Goal: Task Accomplishment & Management: Manage account settings

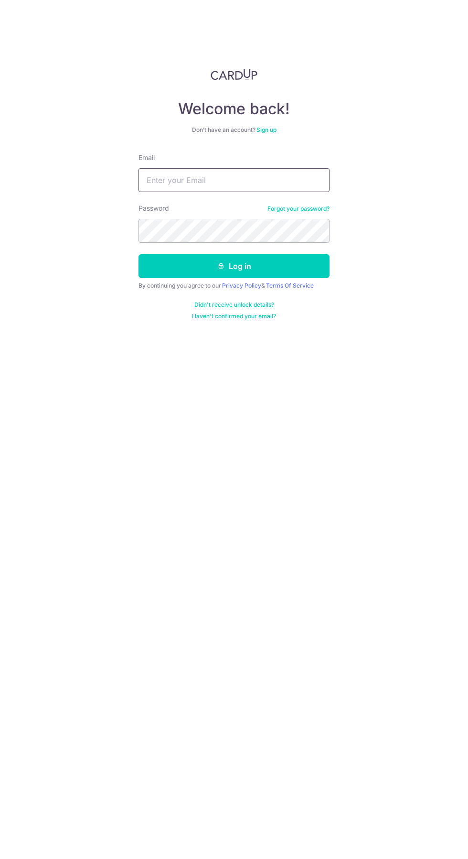
click at [282, 169] on input "Email" at bounding box center [234, 180] width 191 height 24
type input "[EMAIL_ADDRESS][DOMAIN_NAME]"
click at [139, 254] on button "Log in" at bounding box center [234, 266] width 191 height 24
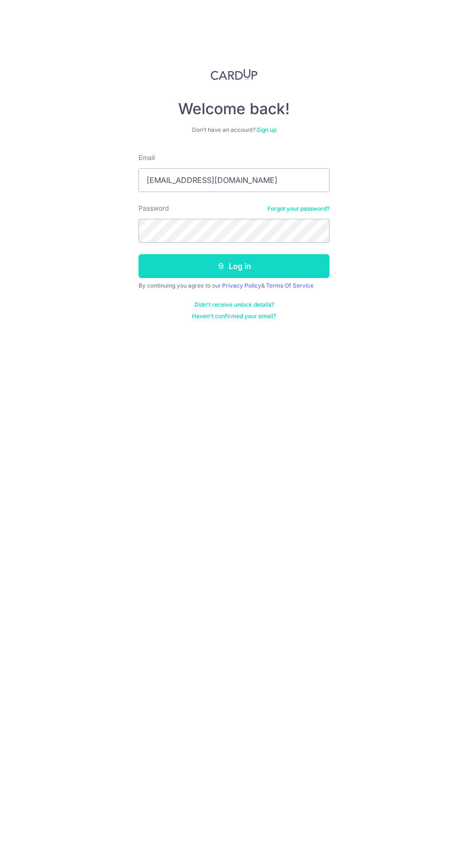
click at [259, 263] on button "Log in" at bounding box center [234, 266] width 191 height 24
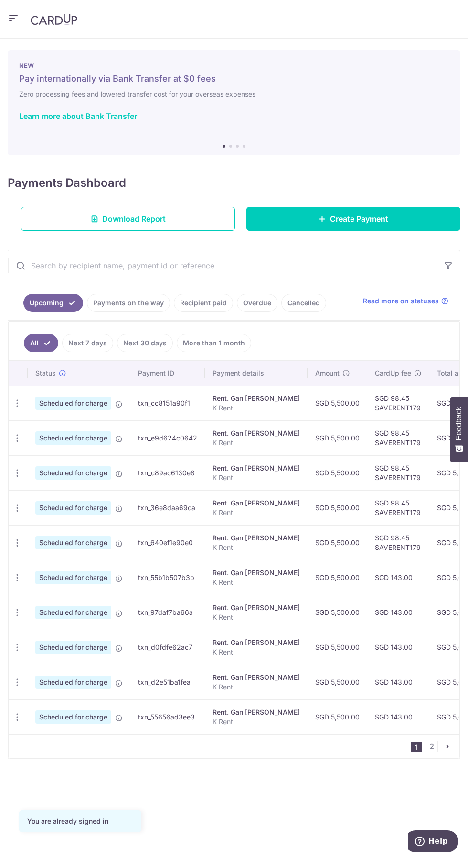
click at [296, 302] on link "Cancelled" at bounding box center [303, 303] width 45 height 18
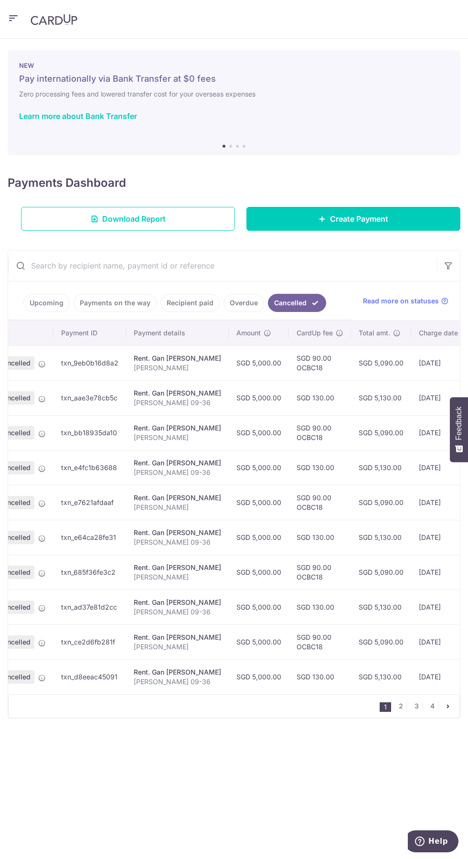
scroll to position [0, 178]
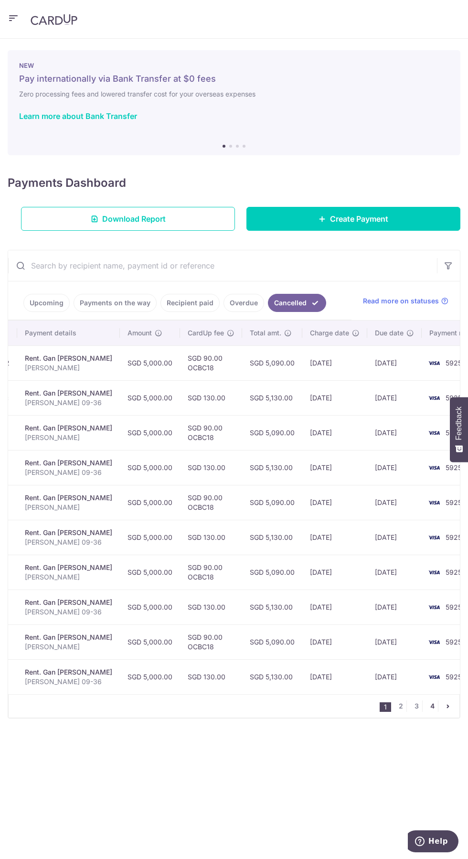
click at [432, 705] on link "4" at bounding box center [432, 705] width 11 height 11
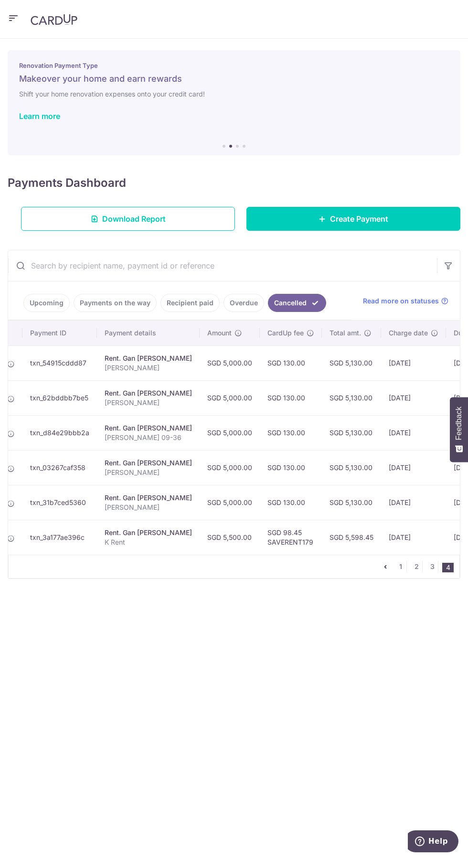
scroll to position [0, 179]
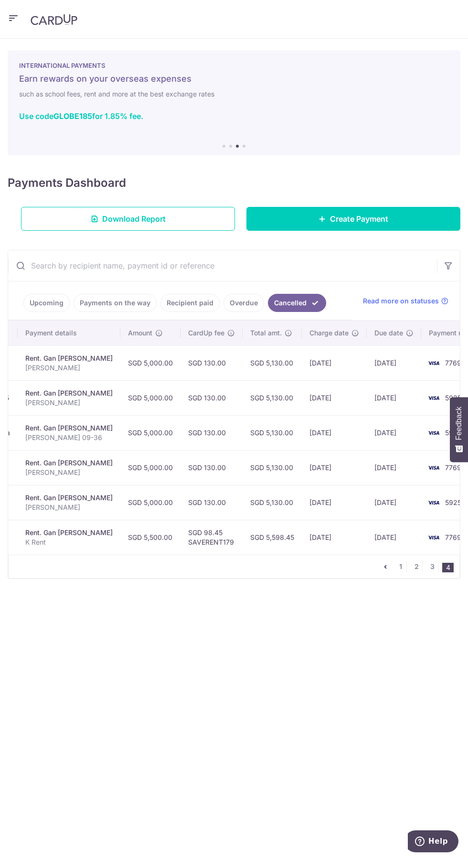
click at [56, 297] on link "Upcoming" at bounding box center [46, 303] width 46 height 18
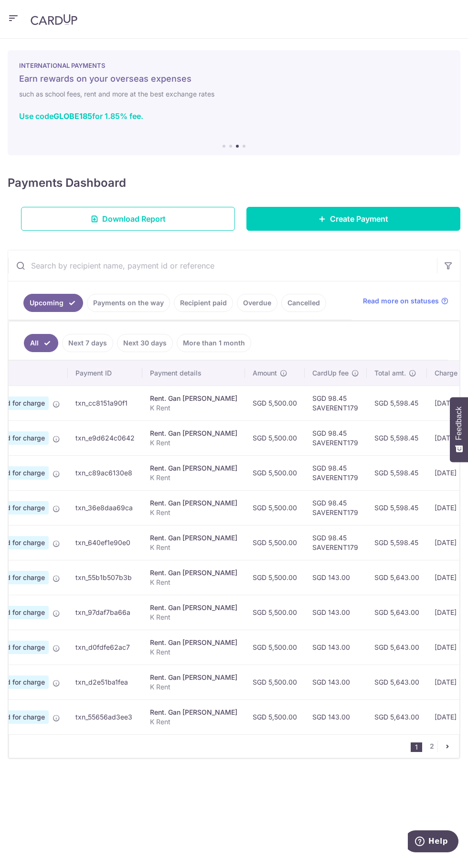
scroll to position [0, 0]
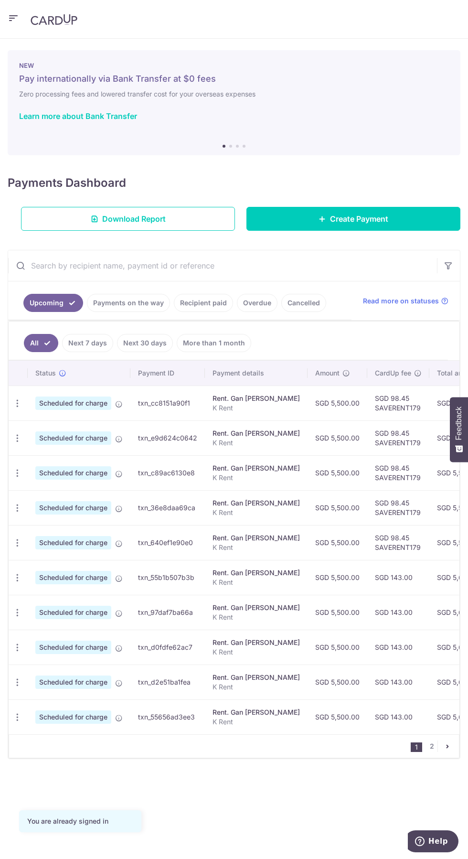
click at [14, 18] on icon "button" at bounding box center [13, 18] width 11 height 12
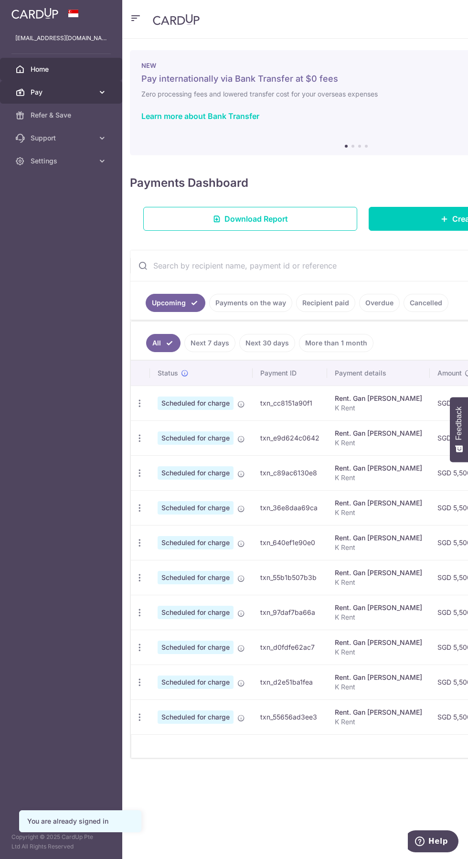
click at [102, 92] on icon at bounding box center [102, 92] width 10 height 10
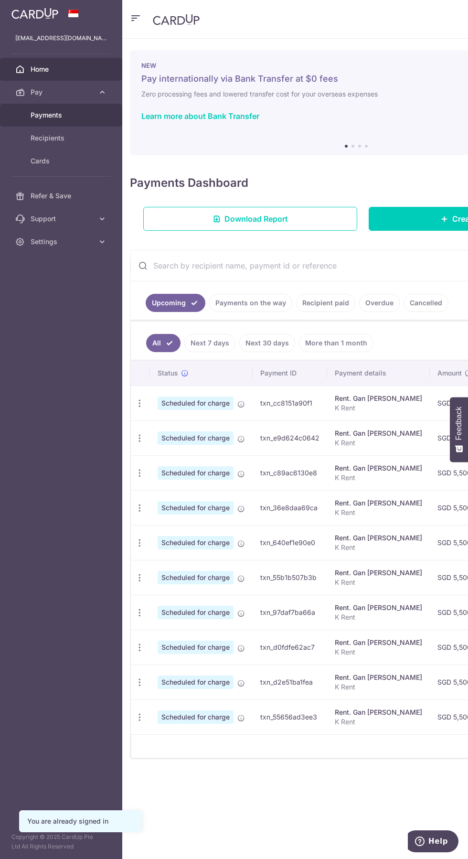
click at [66, 116] on span "Payments" at bounding box center [62, 115] width 63 height 10
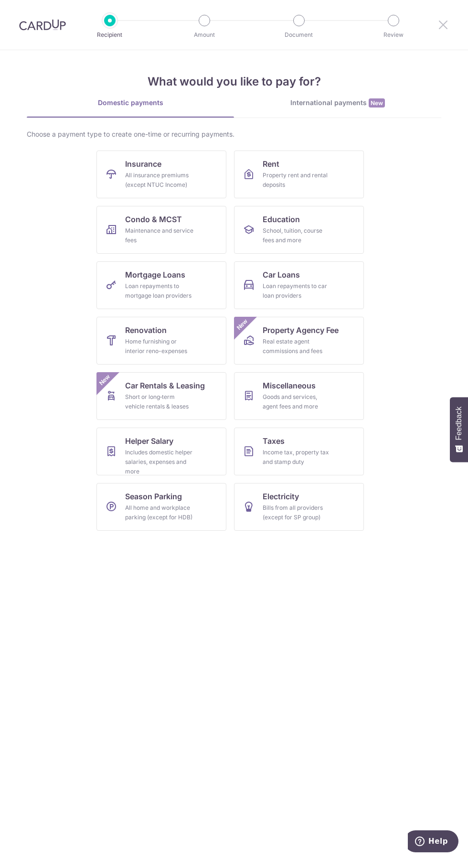
click at [444, 26] on icon at bounding box center [443, 25] width 11 height 12
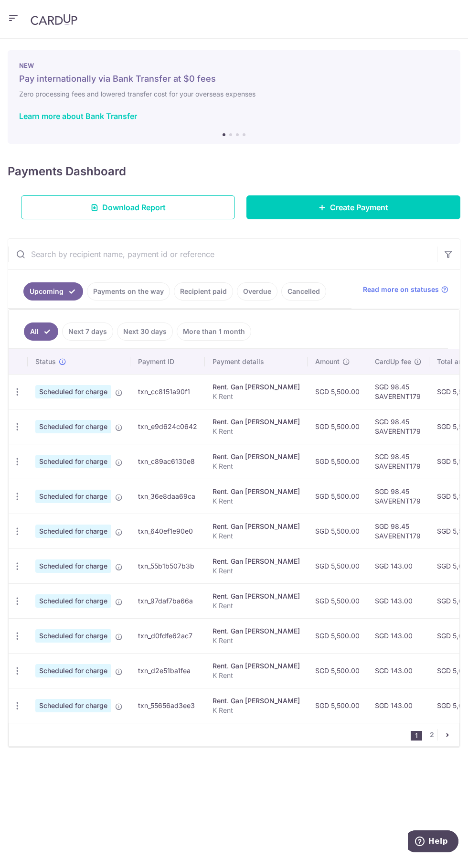
click at [11, 18] on icon "button" at bounding box center [13, 18] width 11 height 12
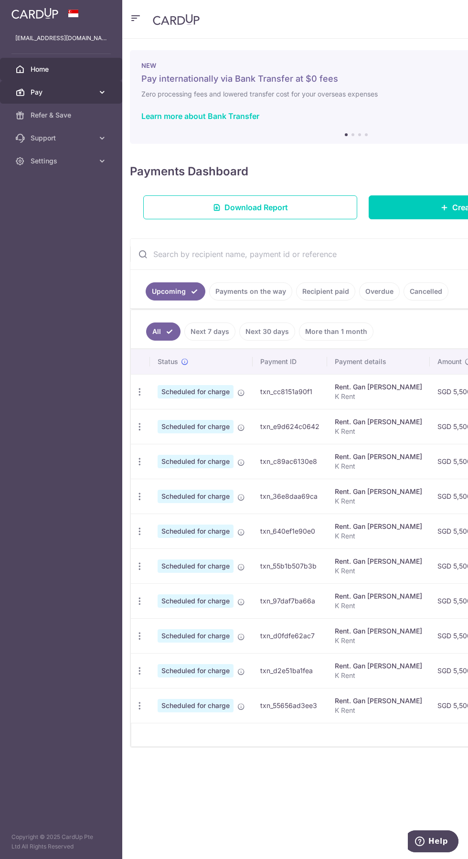
click at [102, 92] on icon at bounding box center [102, 92] width 10 height 10
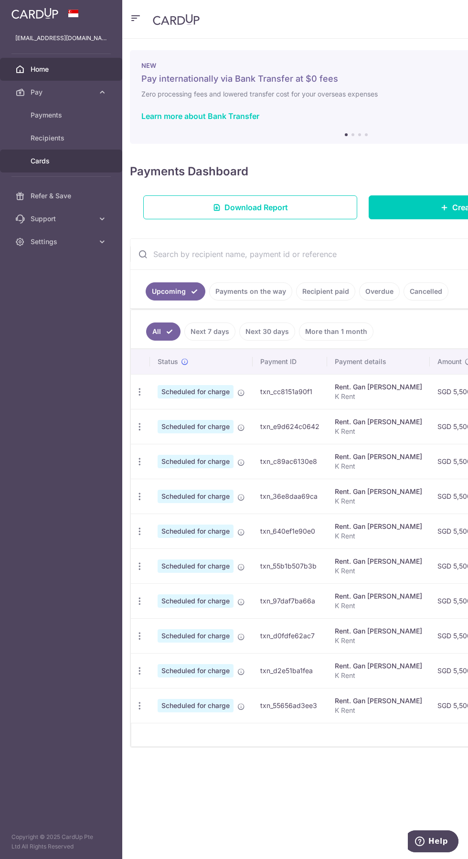
click at [61, 161] on span "Cards" at bounding box center [62, 161] width 63 height 10
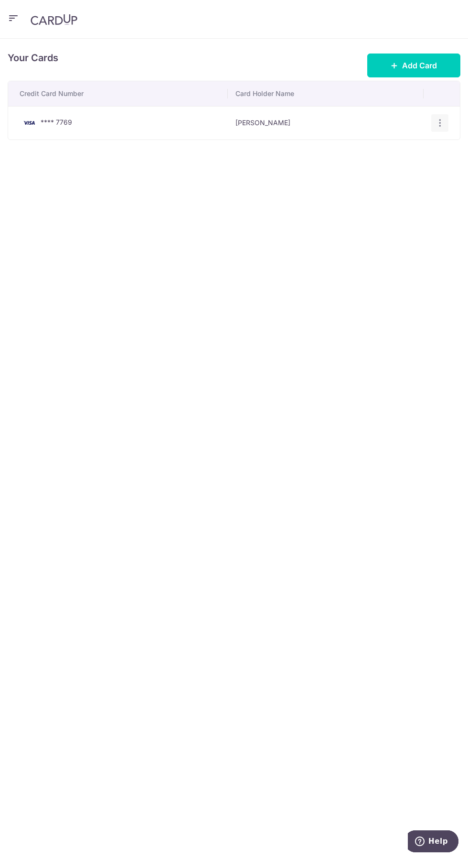
click at [440, 122] on icon "button" at bounding box center [440, 123] width 10 height 10
click at [420, 149] on span "View/Edit" at bounding box center [407, 149] width 65 height 11
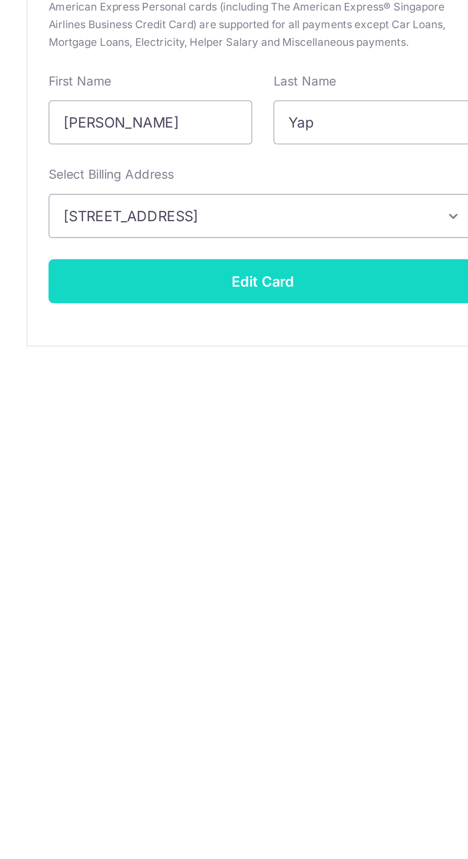
click at [278, 376] on button "Edit Card" at bounding box center [234, 375] width 232 height 24
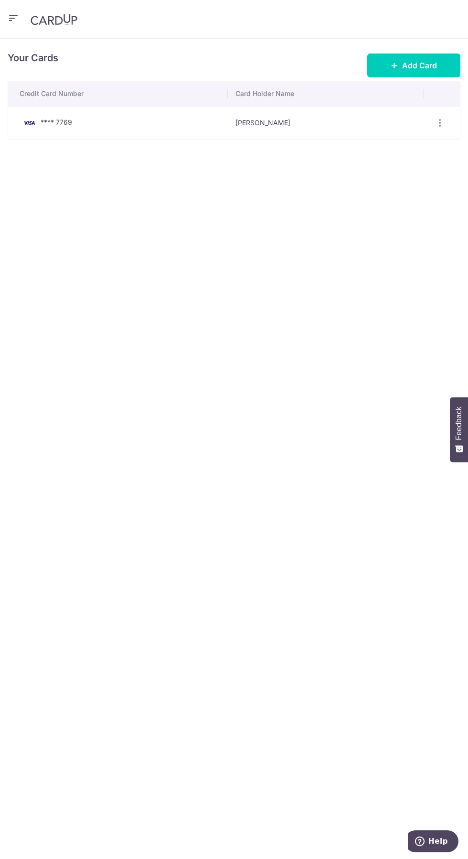
click at [13, 19] on icon "button" at bounding box center [13, 18] width 11 height 12
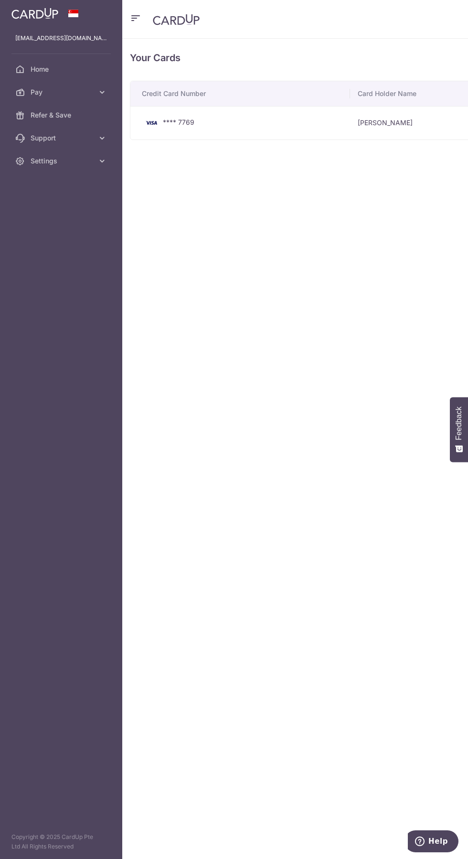
click at [254, 273] on div "Your Cards Add Card Credit Card Number Card Holder Name **** 7769 [PERSON_NAME]…" at bounding box center [356, 449] width 468 height 820
click at [137, 23] on icon "button" at bounding box center [135, 18] width 11 height 12
